Goal: Transaction & Acquisition: Purchase product/service

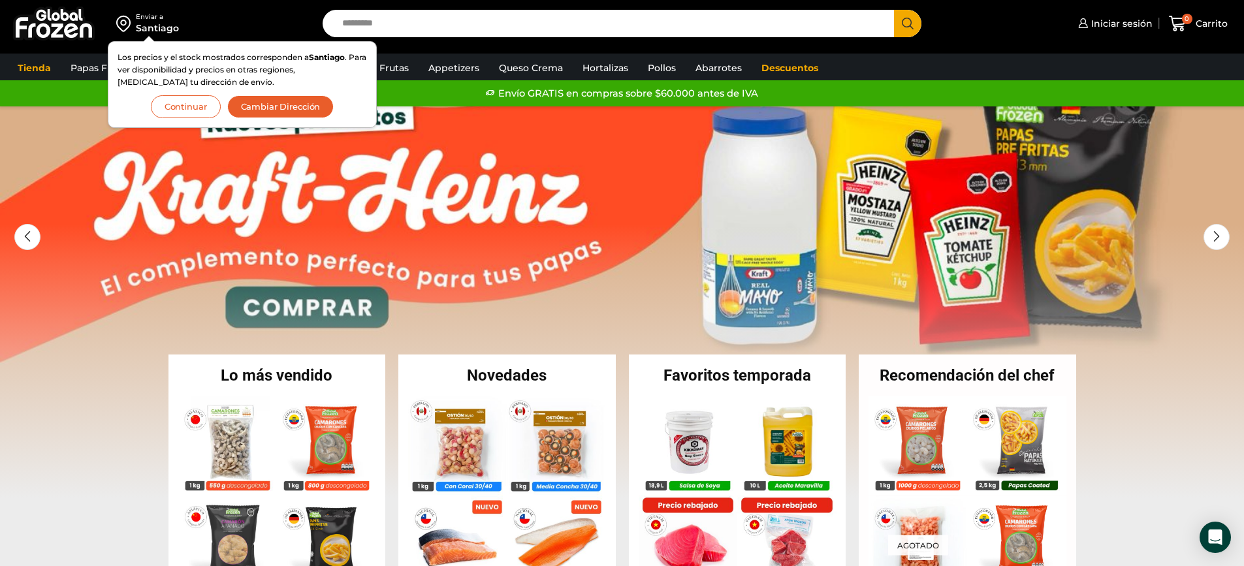
click at [193, 104] on button "Continuar" at bounding box center [186, 106] width 70 height 23
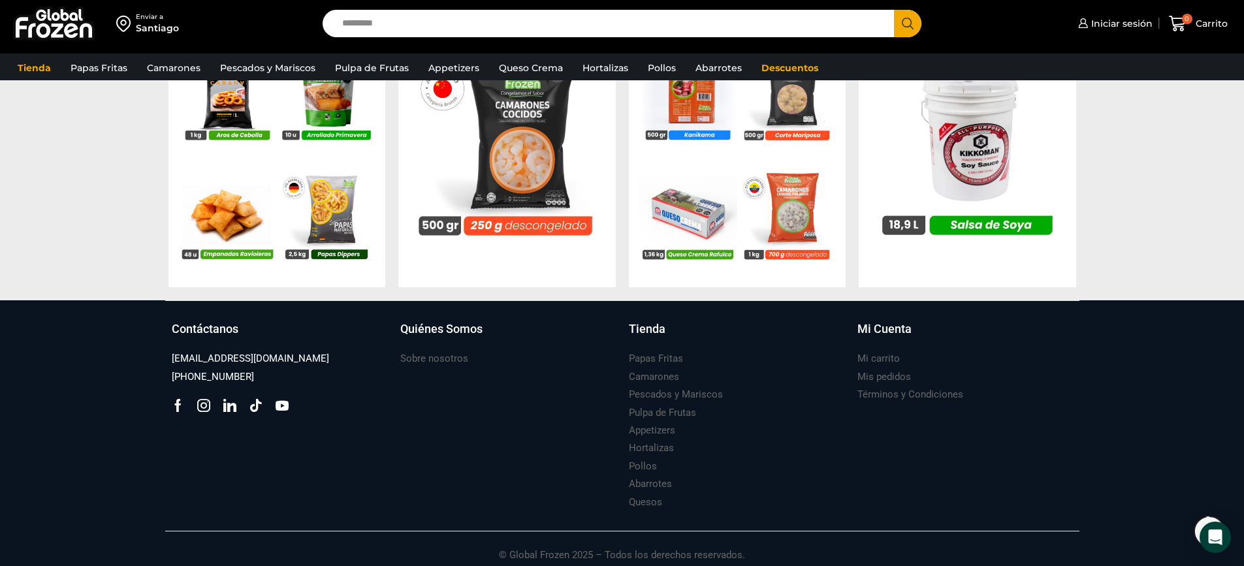
scroll to position [1357, 0]
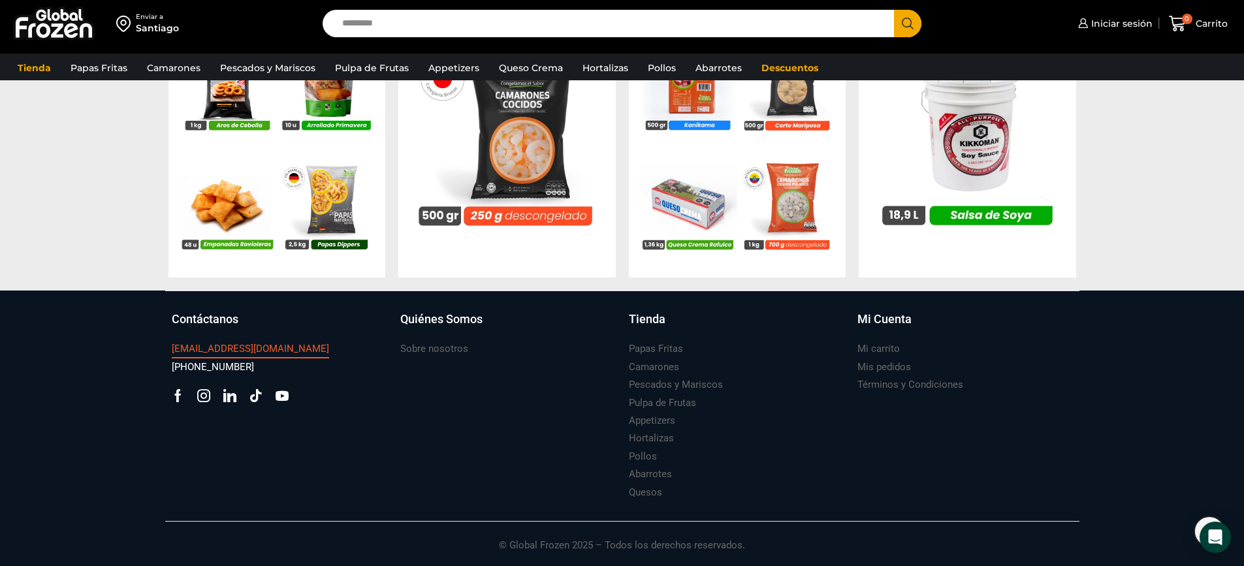
click at [277, 348] on h3 "[EMAIL_ADDRESS][DOMAIN_NAME]" at bounding box center [250, 349] width 157 height 14
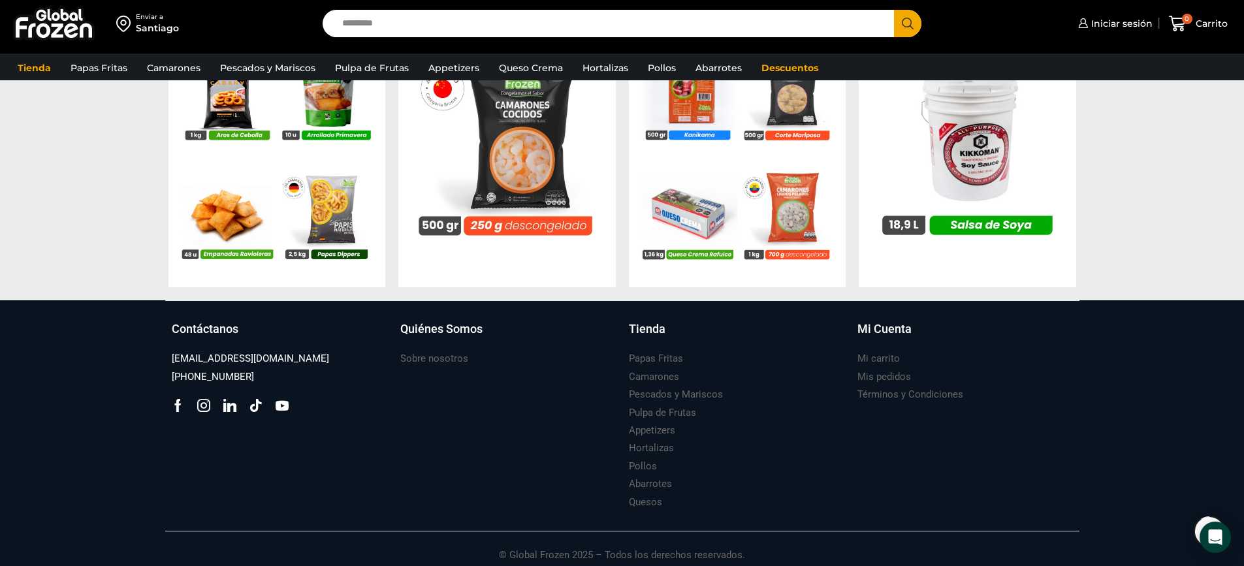
scroll to position [1357, 0]
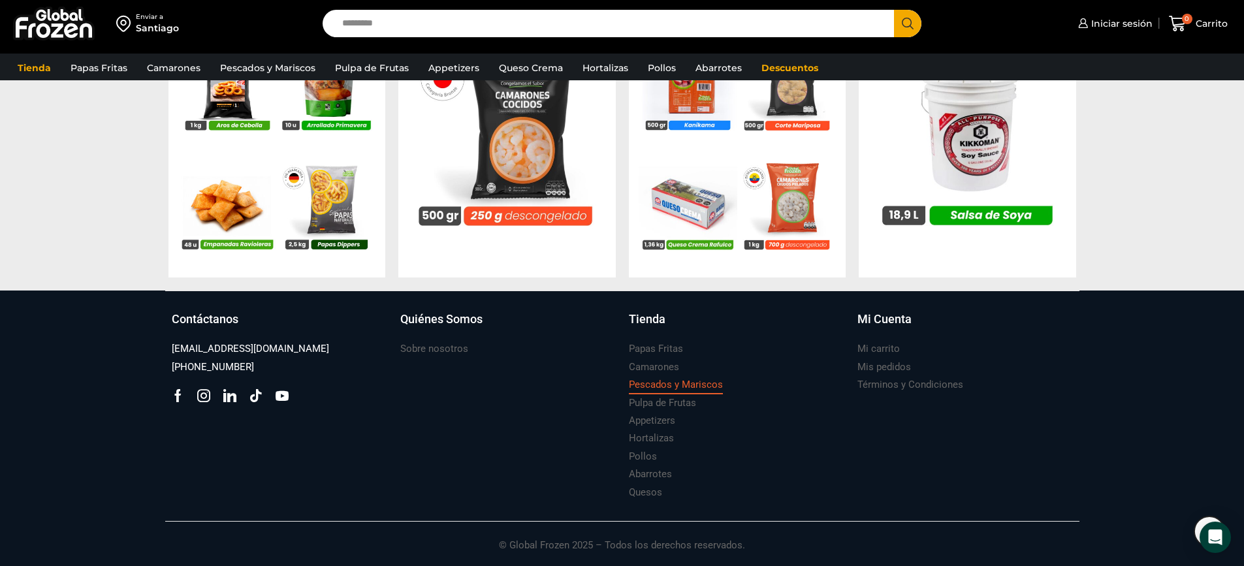
click at [655, 384] on h3 "Pescados y Mariscos" at bounding box center [676, 385] width 94 height 14
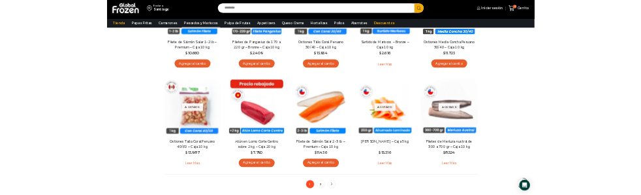
scroll to position [784, 0]
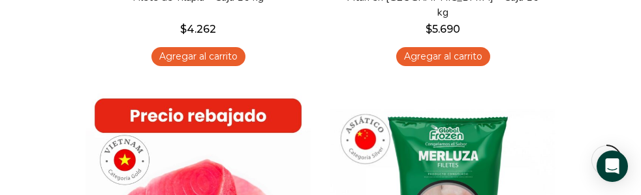
click at [0, 0] on div "Papas Bastón Papas Especiales" at bounding box center [0, 0] width 0 height 0
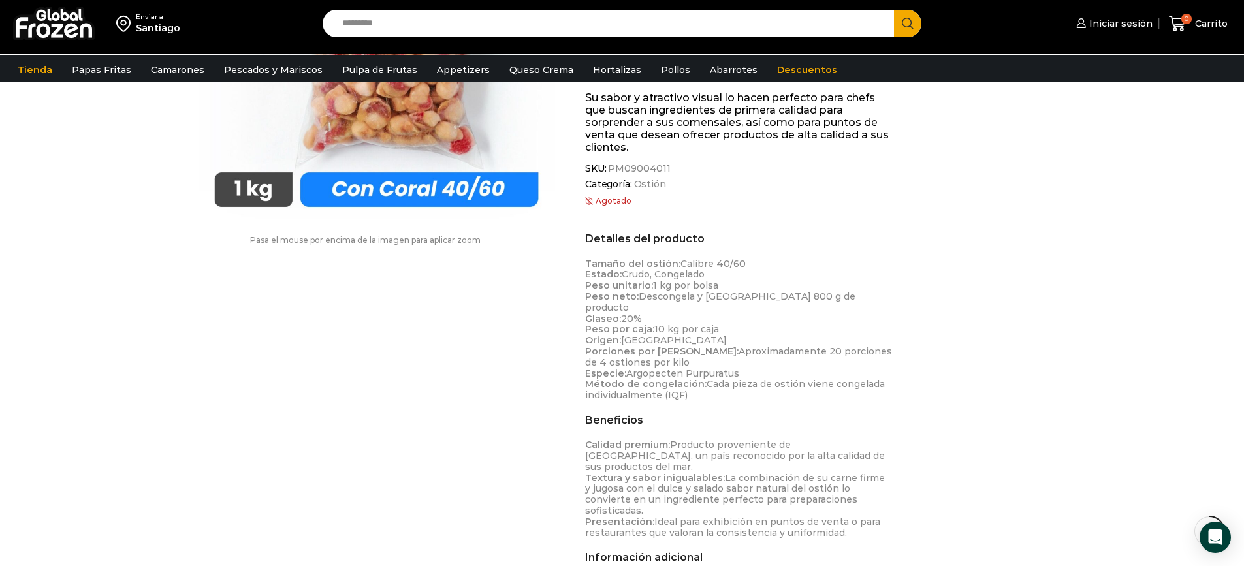
scroll to position [66, 0]
